Goal: Task Accomplishment & Management: Complete application form

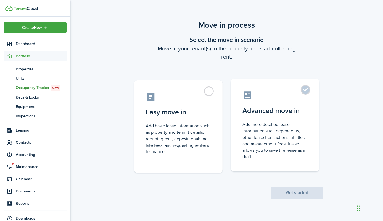
click at [307, 88] on label "Advanced move in Add more detailed lease information such dependents, other lea…" at bounding box center [275, 125] width 88 height 92
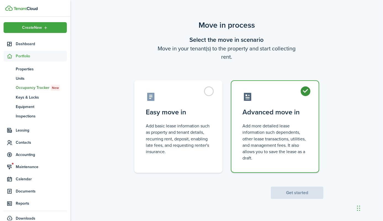
radio input "true"
click at [305, 195] on button "Get started" at bounding box center [297, 192] width 53 height 12
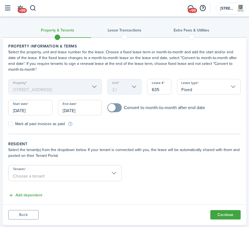
click at [35, 114] on input "[DATE]" at bounding box center [30, 107] width 44 height 15
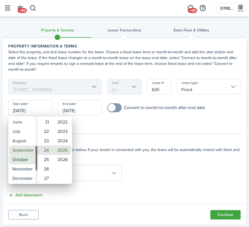
click at [24, 160] on mbsc-wheel-item "October" at bounding box center [23, 159] width 28 height 9
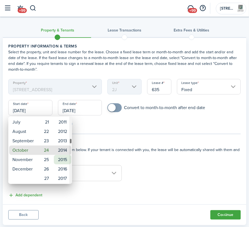
type input "[DATE]"
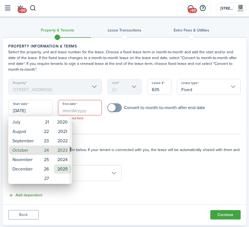
click at [61, 170] on mbsc-wheel-item "2025" at bounding box center [62, 168] width 17 height 9
type input "[DATE]"
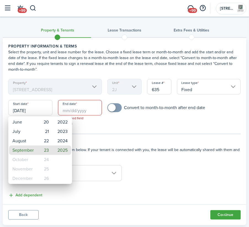
click at [169, 128] on div at bounding box center [125, 114] width 338 height 316
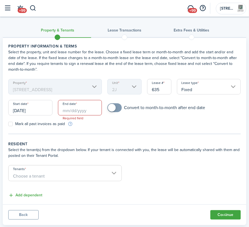
click at [33, 110] on input "[DATE]" at bounding box center [30, 107] width 44 height 15
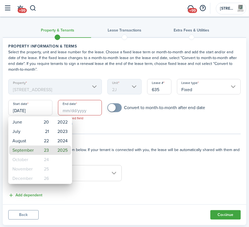
click at [32, 105] on div at bounding box center [125, 114] width 338 height 316
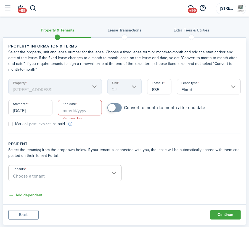
click at [25, 108] on input "[DATE]" at bounding box center [30, 107] width 44 height 15
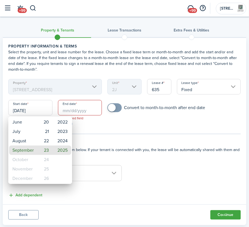
click at [25, 110] on div at bounding box center [125, 114] width 338 height 316
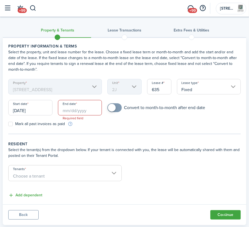
click at [40, 110] on input "[DATE]" at bounding box center [30, 107] width 44 height 15
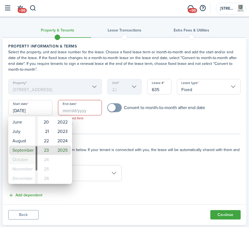
click at [23, 159] on mbsc-wheel-item "October" at bounding box center [23, 159] width 28 height 9
click at [175, 146] on div at bounding box center [125, 114] width 338 height 316
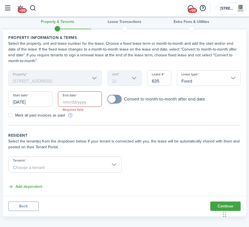
scroll to position [13, 0]
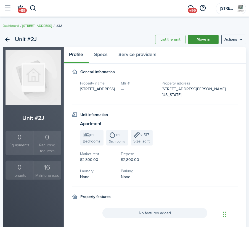
click at [205, 40] on link "Move in" at bounding box center [203, 39] width 30 height 9
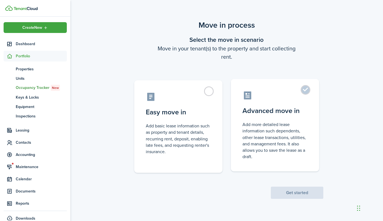
click at [306, 90] on label "Advanced move in Add more detailed lease information such dependents, other lea…" at bounding box center [275, 125] width 88 height 92
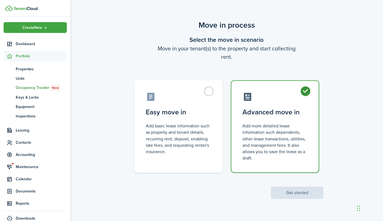
radio input "true"
click at [288, 193] on button "Get started" at bounding box center [297, 192] width 53 height 12
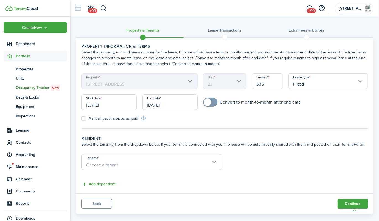
click at [116, 104] on input "[DATE]" at bounding box center [109, 101] width 55 height 15
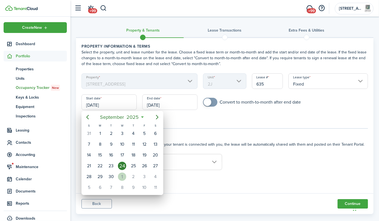
click at [122, 176] on div "1" at bounding box center [122, 176] width 8 height 8
type input "[DATE]"
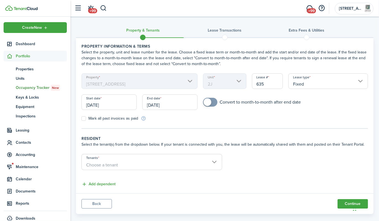
click at [174, 103] on input "[DATE]" at bounding box center [169, 101] width 55 height 15
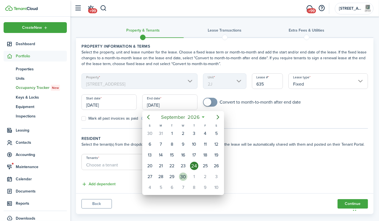
click at [183, 174] on div "30" at bounding box center [183, 176] width 8 height 8
type input "[DATE]"
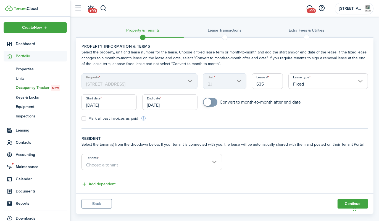
click at [212, 160] on span "Choose a tenant" at bounding box center [152, 164] width 140 height 9
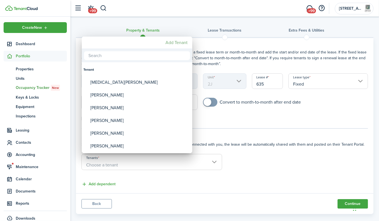
click at [177, 44] on mbsc-button "Add Tenant" at bounding box center [177, 43] width 27 height 10
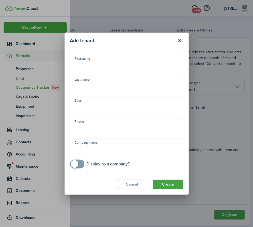
paste input "DeJanique"
type input "DeJanique"
paste input "Grant"
type input "Grant"
drag, startPoint x: 87, startPoint y: 105, endPoint x: 92, endPoint y: 125, distance: 20.5
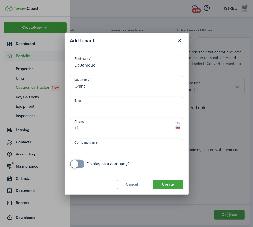
paste input "[PHONE_NUMBER]"
type input "[PHONE_NUMBER]"
paste input "[EMAIL_ADDRESS][DOMAIN_NAME]"
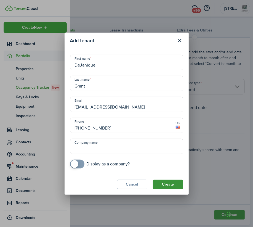
type input "[EMAIL_ADDRESS][DOMAIN_NAME]"
click at [169, 183] on button "Create" at bounding box center [168, 184] width 30 height 9
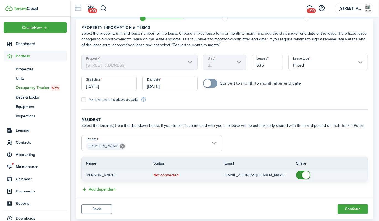
scroll to position [31, 0]
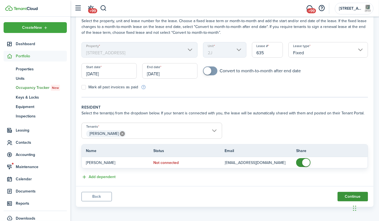
click at [344, 195] on button "Continue" at bounding box center [353, 196] width 30 height 9
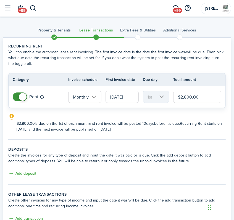
drag, startPoint x: 169, startPoint y: 105, endPoint x: 140, endPoint y: 108, distance: 29.4
click at [140, 108] on lease-classic-rent "Recurring rent You can enable the automatic lease rent invoicing. The first inv…" at bounding box center [117, 87] width 218 height 89
type input "$3,350.00"
click at [150, 156] on wizard-step-header-description "Create the invoices for any type of deposit and input the date it was paid or i…" at bounding box center [117, 159] width 218 height 12
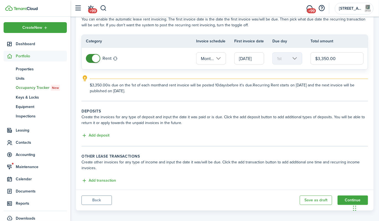
scroll to position [36, 0]
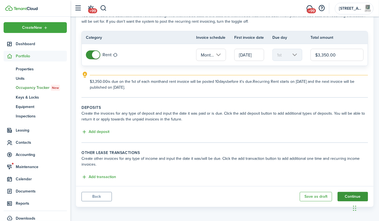
click at [360, 193] on button "Continue" at bounding box center [353, 196] width 30 height 9
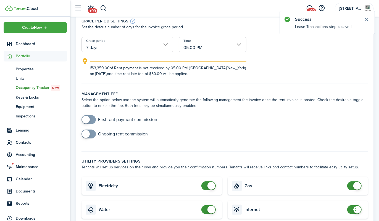
scroll to position [166, 0]
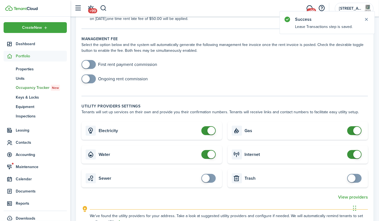
checkbox input "false"
click at [206, 156] on span at bounding box center [209, 154] width 6 height 9
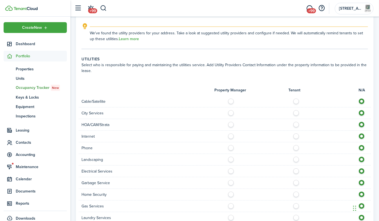
scroll to position [376, 0]
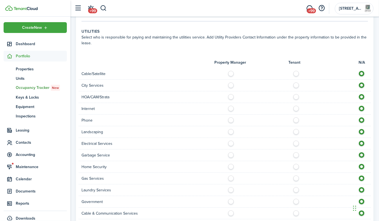
click at [296, 140] on label at bounding box center [298, 141] width 10 height 3
radio input "true"
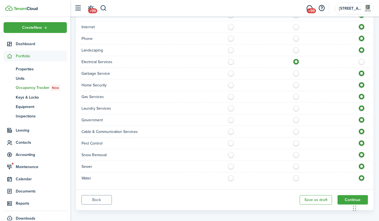
scroll to position [459, 0]
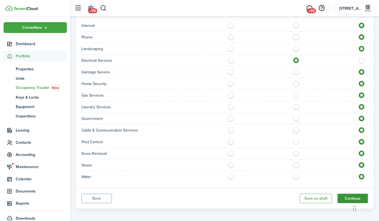
click at [350, 195] on button "Continue" at bounding box center [353, 197] width 30 height 9
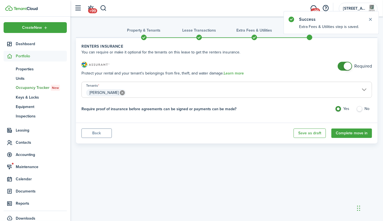
checkbox input "false"
click at [342, 65] on span at bounding box center [345, 66] width 6 height 9
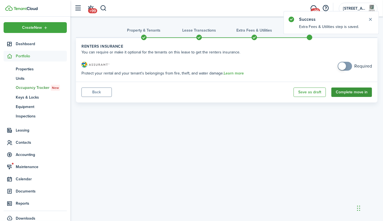
click at [357, 91] on button "Complete move in" at bounding box center [352, 91] width 41 height 9
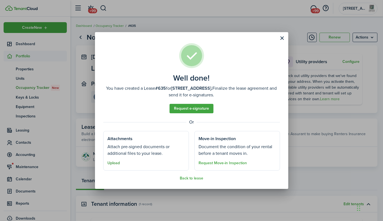
click at [114, 164] on button "Upload" at bounding box center [114, 163] width 12 height 4
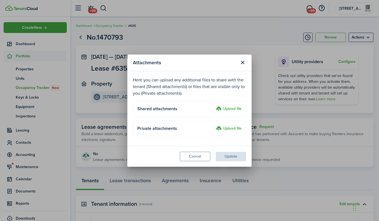
click at [236, 111] on label "Upload file" at bounding box center [229, 109] width 26 height 7
click at [214, 106] on input "Upload file" at bounding box center [214, 106] width 0 height 0
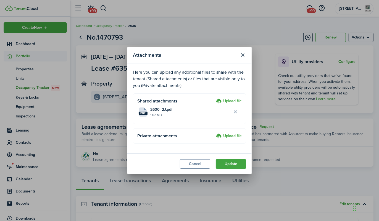
click at [230, 99] on label "Upload file" at bounding box center [229, 101] width 26 height 7
click at [214, 98] on input "Upload file" at bounding box center [214, 98] width 0 height 0
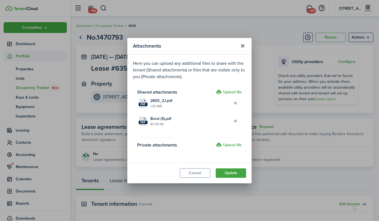
click at [226, 145] on label "Upload file" at bounding box center [229, 145] width 26 height 7
click at [214, 142] on input "Upload file" at bounding box center [214, 142] width 0 height 0
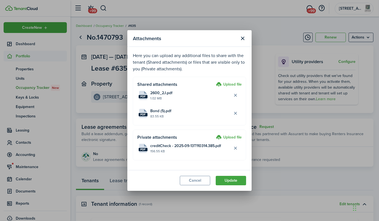
click at [226, 136] on label "Upload file" at bounding box center [229, 137] width 26 height 7
click at [214, 134] on input "Upload file" at bounding box center [214, 134] width 0 height 0
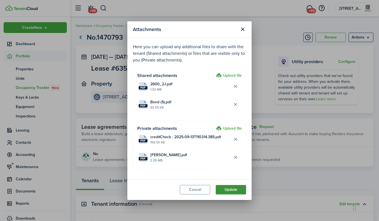
click at [230, 190] on button "Update" at bounding box center [231, 189] width 30 height 9
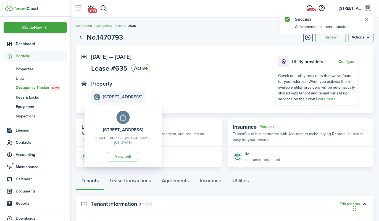
click at [122, 96] on e-details-info-title "[STREET_ADDRESS]" at bounding box center [122, 96] width 39 height 5
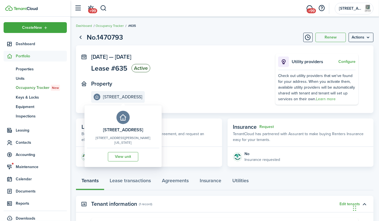
click at [125, 121] on avatar-stub at bounding box center [123, 117] width 13 height 13
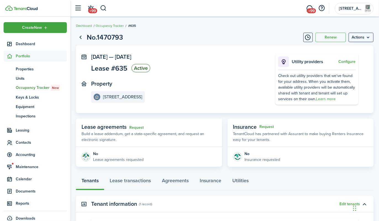
click at [263, 108] on panel-main-body "[DATE] — [DATE] Lease #635 Active Property [STREET_ADDRESS] Utility providers C…" at bounding box center [225, 78] width 298 height 67
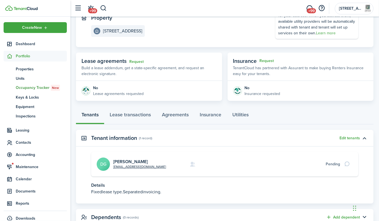
scroll to position [85, 0]
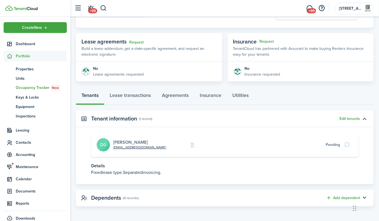
click at [123, 140] on link "[PERSON_NAME]" at bounding box center [130, 142] width 35 height 6
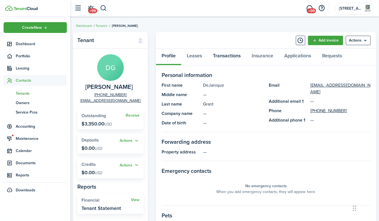
click at [229, 55] on link "Transactions" at bounding box center [227, 57] width 39 height 17
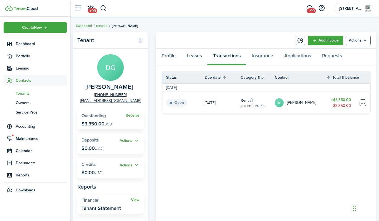
click at [364, 103] on table-menu-btn-icon at bounding box center [363, 102] width 7 height 7
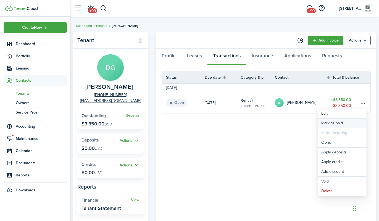
click at [339, 124] on link "Mark as paid" at bounding box center [342, 122] width 48 height 9
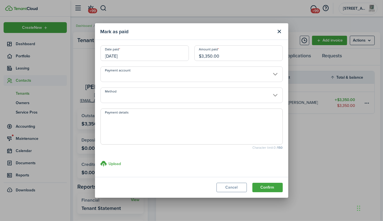
click at [160, 78] on input "Payment account" at bounding box center [192, 73] width 182 height 15
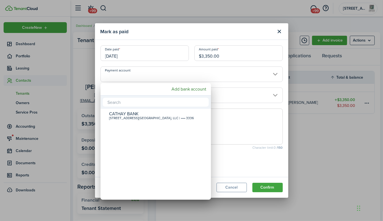
click at [256, 97] on div at bounding box center [192, 110] width 472 height 309
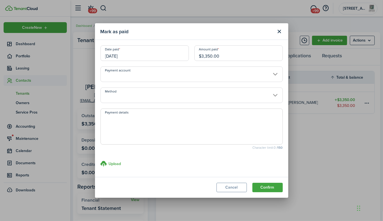
click at [256, 97] on input "Method" at bounding box center [192, 94] width 182 height 15
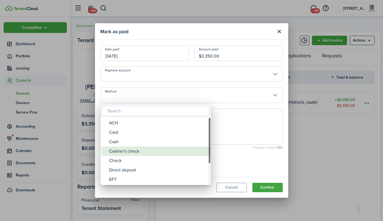
click at [133, 152] on div "Cashier's check" at bounding box center [158, 150] width 98 height 9
type input "Cashier's check"
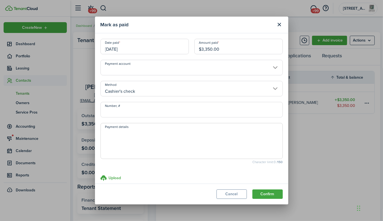
click at [135, 112] on input "Number, #" at bounding box center [192, 109] width 182 height 15
click at [111, 137] on textarea "Payment details" at bounding box center [192, 142] width 182 height 27
click at [127, 133] on textarea "TD bank cahier ck 24570335-2 $2850 [DATE] BOA cashier" at bounding box center [192, 142] width 182 height 27
click at [138, 140] on textarea "TD bank cashier ck 24570335-2 $2850 [DATE] BOA cashier" at bounding box center [192, 142] width 182 height 27
click at [142, 133] on textarea "TD bank cashier ck 24570335-2 $2850 [DATE] BOA cashier ck" at bounding box center [192, 142] width 182 height 27
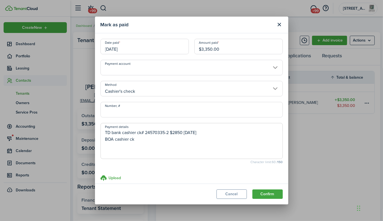
click at [136, 141] on textarea "TD bank cashier ck# 24570335-2 $2850 [DATE] BOA cashier ck" at bounding box center [192, 142] width 182 height 27
type textarea "TD bank cashier ck# 24570335-2 $2850 [DATE] BOA cashier ck# 6009206488 $500 [DA…"
click at [274, 191] on button "Confirm" at bounding box center [268, 193] width 30 height 9
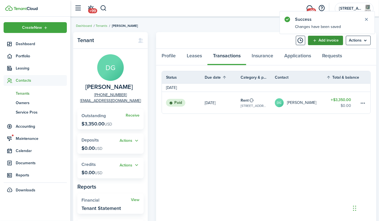
click at [329, 38] on link "Add invoice" at bounding box center [325, 40] width 35 height 9
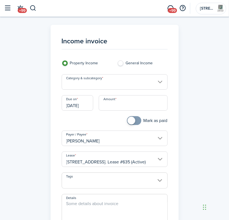
click at [161, 81] on input "Category & subcategory" at bounding box center [115, 81] width 106 height 15
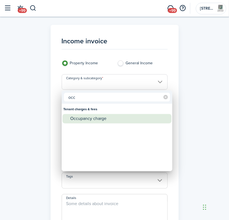
type input "occ"
click at [120, 114] on div "Occupancy charge" at bounding box center [119, 118] width 98 height 9
type input "Tenant charges & fees / Occupancy charge"
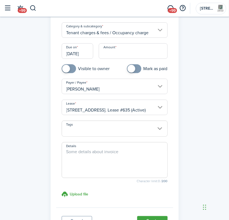
scroll to position [55, 0]
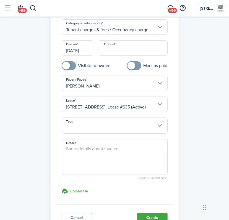
click at [73, 49] on input "[DATE]" at bounding box center [78, 47] width 32 height 15
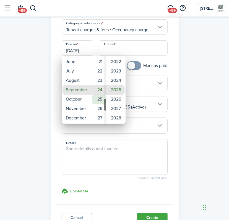
click at [102, 100] on mbsc-wheel-item "25" at bounding box center [99, 99] width 14 height 9
type input "[DATE]"
click at [137, 48] on div at bounding box center [114, 110] width 317 height 309
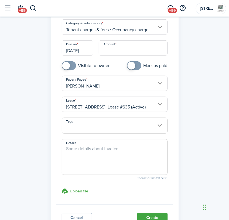
scroll to position [0, 0]
click at [137, 48] on input "Amount" at bounding box center [133, 47] width 69 height 15
type input "$660.82"
click at [99, 153] on textarea "Details" at bounding box center [114, 159] width 105 height 27
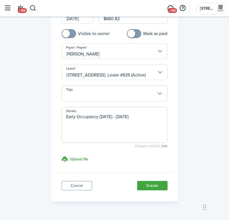
scroll to position [99, 0]
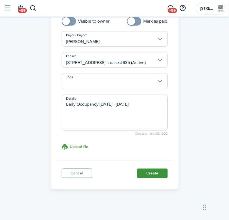
type textarea "Early Occupancy [DATE] - [DATE]"
click at [158, 172] on button "Create" at bounding box center [152, 173] width 30 height 9
